Goal: Information Seeking & Learning: Learn about a topic

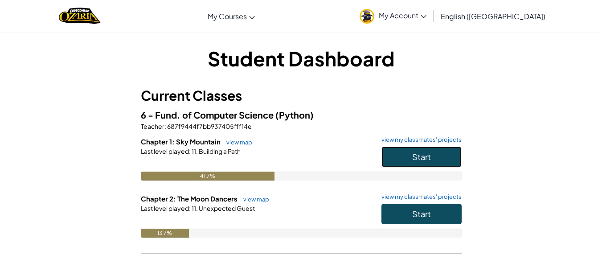
click at [409, 157] on button "Start" at bounding box center [421, 157] width 80 height 20
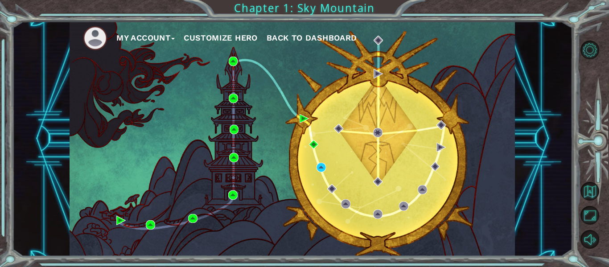
click at [388, 170] on div "My Account Customize Hero Back to Dashboard" at bounding box center [292, 138] width 445 height 235
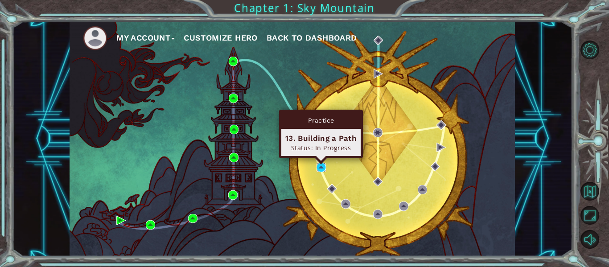
click at [318, 168] on img at bounding box center [320, 167] width 9 height 9
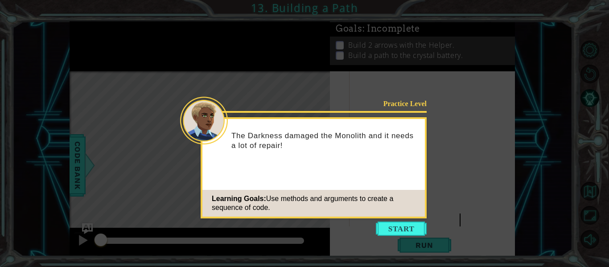
scroll to position [8037, 0]
click at [384, 222] on button "Start" at bounding box center [401, 228] width 51 height 14
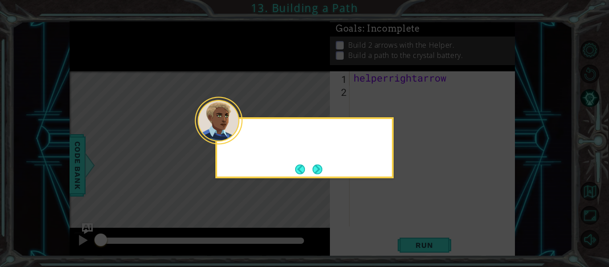
scroll to position [0, 0]
click at [322, 174] on button "Next" at bounding box center [317, 169] width 16 height 16
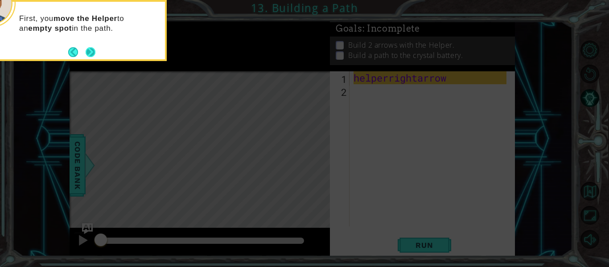
click at [91, 56] on footer at bounding box center [81, 51] width 27 height 13
drag, startPoint x: 91, startPoint y: 56, endPoint x: 93, endPoint y: 51, distance: 5.2
click at [93, 51] on button "Next" at bounding box center [90, 52] width 16 height 16
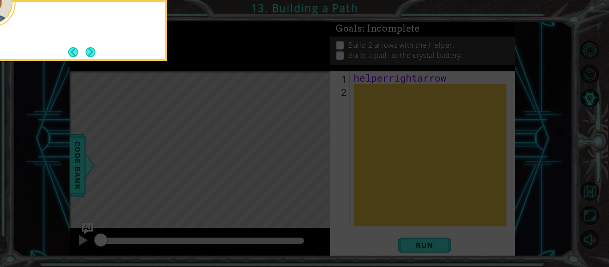
click at [93, 49] on button "Next" at bounding box center [91, 52] width 10 height 10
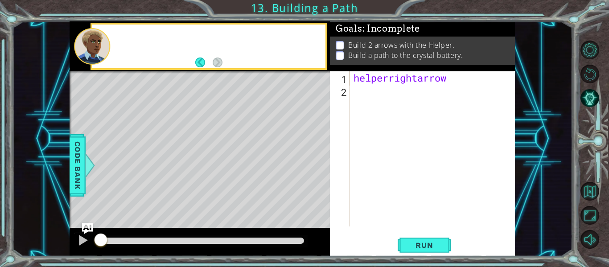
click at [94, 49] on div at bounding box center [92, 46] width 36 height 37
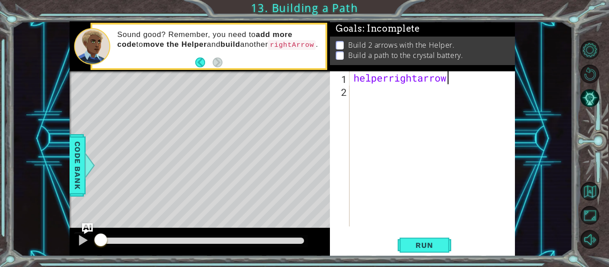
type textarea "helperrightarrow"
click at [405, 242] on button "Run" at bounding box center [423, 245] width 53 height 18
